Goal: Information Seeking & Learning: Learn about a topic

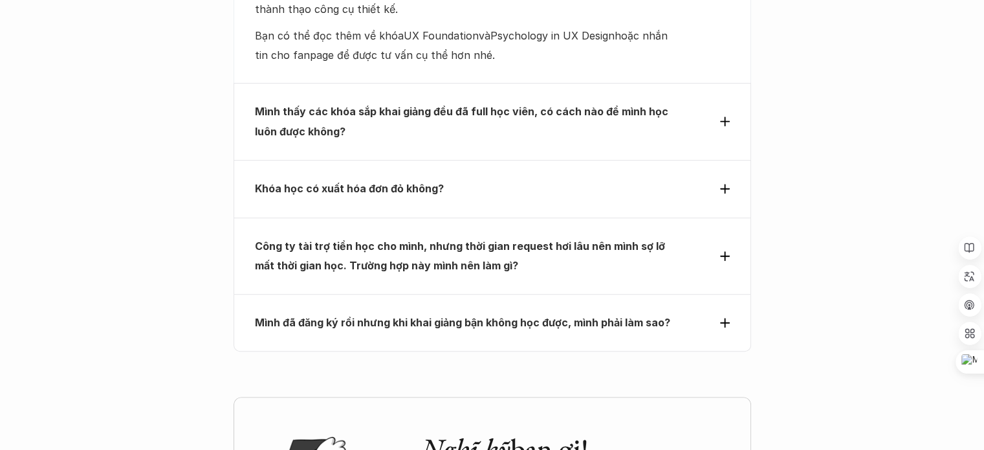
scroll to position [5705, 0]
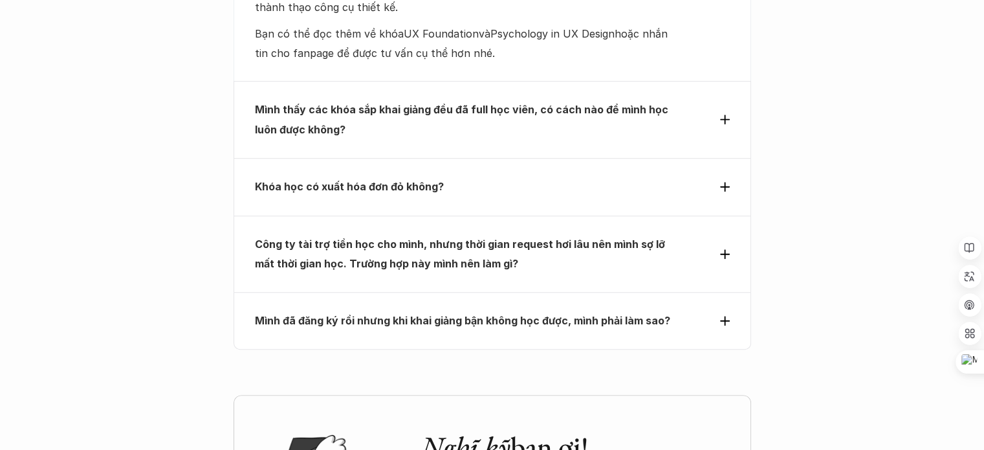
click at [433, 180] on strong "Khóa học có xuất hóa đơn đỏ không?" at bounding box center [349, 186] width 189 height 13
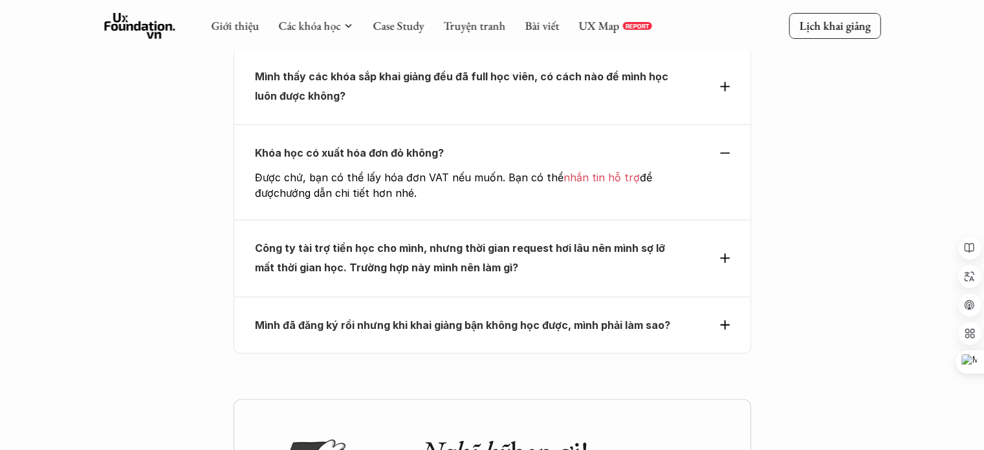
scroll to position [5578, 0]
click at [393, 147] on strong "Khóa học có xuất hóa đơn đỏ không?" at bounding box center [349, 153] width 189 height 13
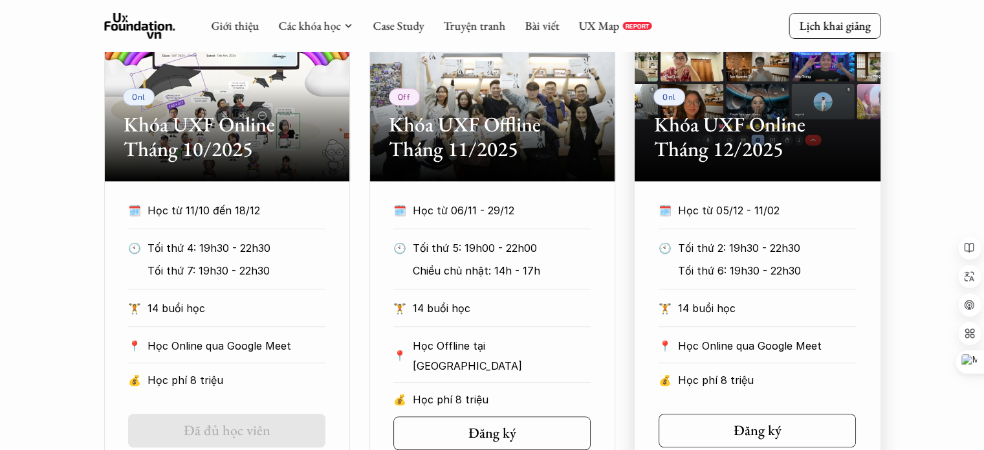
scroll to position [657, 0]
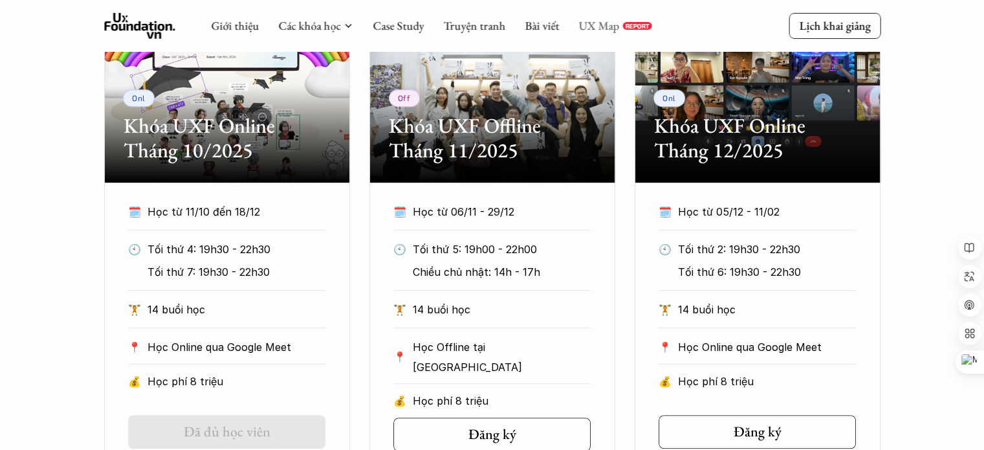
click at [604, 25] on link "UX Map" at bounding box center [598, 25] width 41 height 15
click at [344, 33] on div "Giới thiệu Các khóa học Case Study Truyện tranh Bài viết UX Map REPORT" at bounding box center [431, 26] width 441 height 26
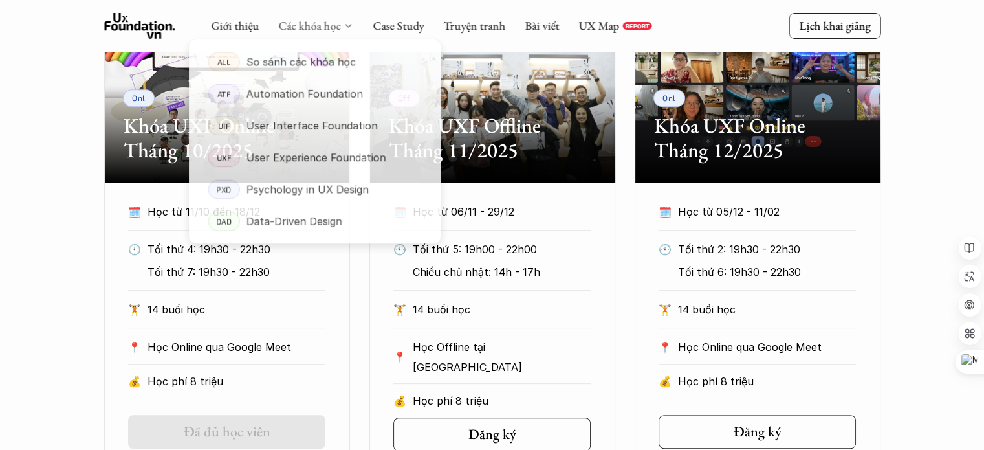
click at [336, 28] on link "Các khóa học" at bounding box center [309, 25] width 62 height 15
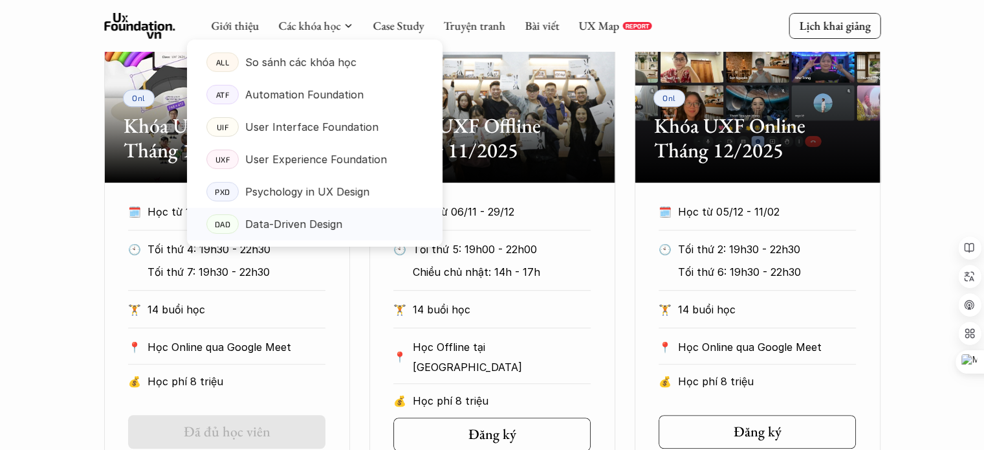
click at [282, 219] on p "Data-Driven Design" at bounding box center [293, 223] width 97 height 19
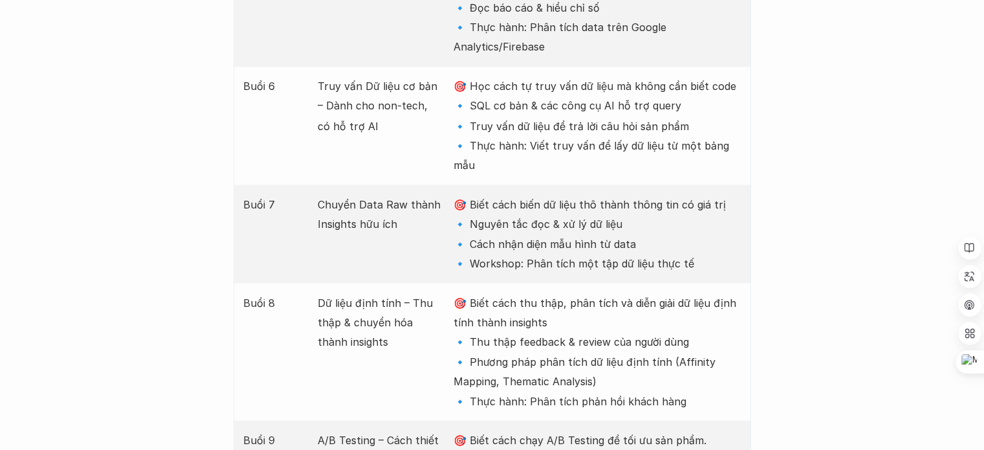
scroll to position [2379, 0]
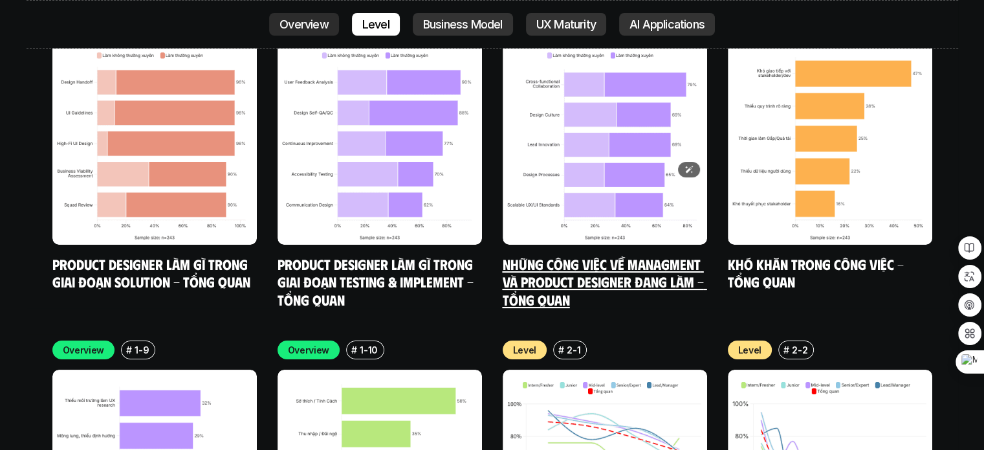
scroll to position [4896, 0]
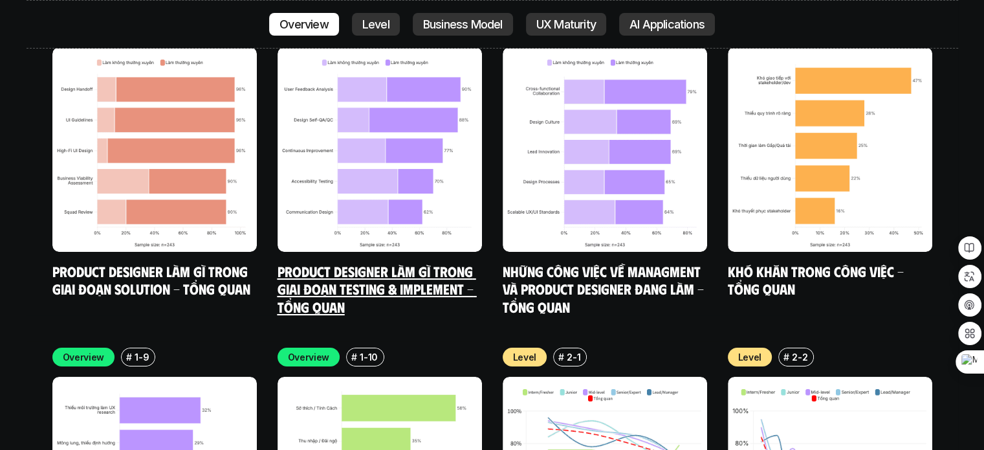
click at [381, 262] on link "Product Designer làm gì trong giai đoạn Testing & Implement - Tổng quan" at bounding box center [377, 288] width 199 height 53
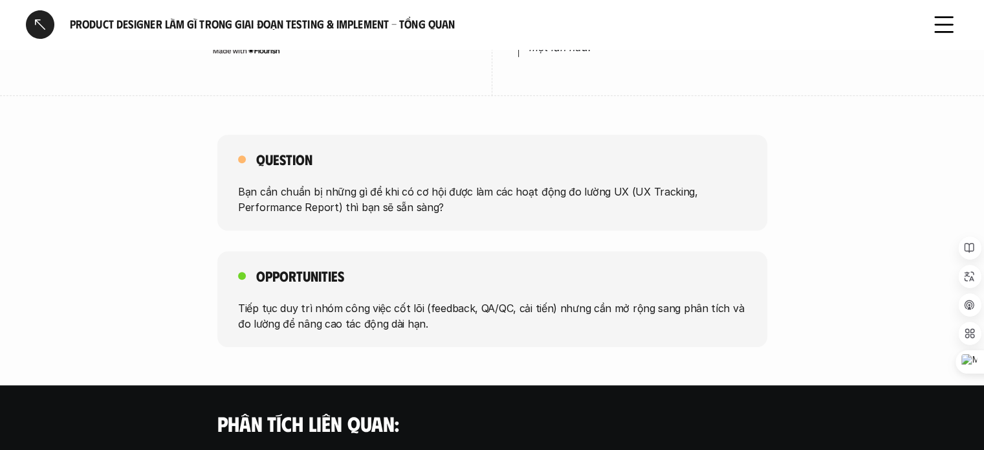
scroll to position [780, 0]
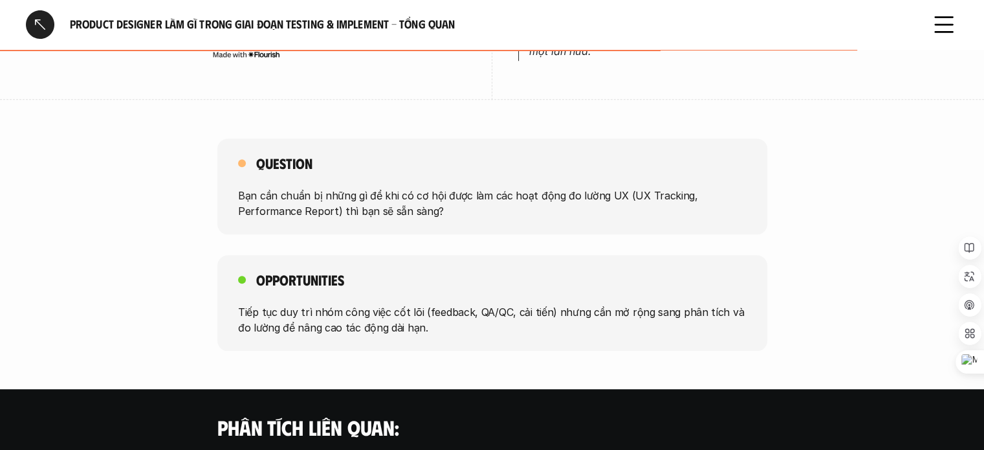
click at [326, 188] on p "Bạn cần chuẩn bị những gì để khi có cơ hội được làm các hoạt động đo lường UX (…" at bounding box center [492, 203] width 508 height 31
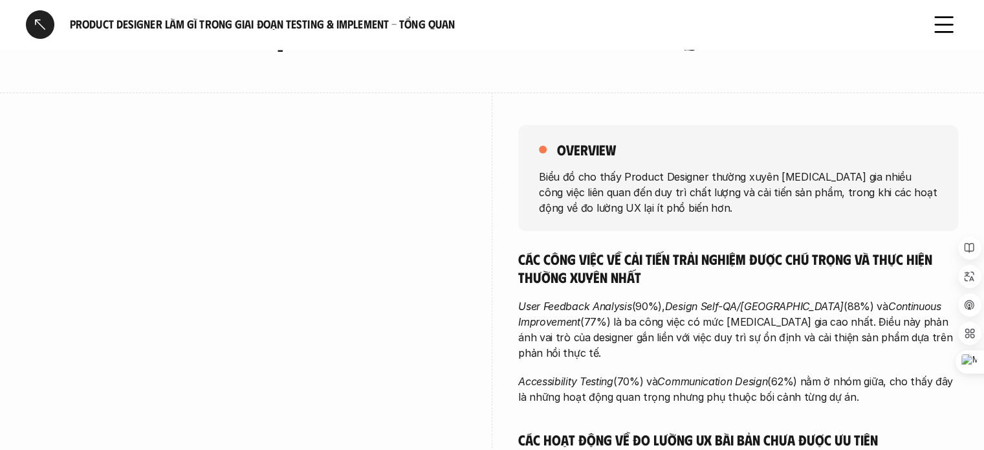
scroll to position [0, 0]
